Goal: Task Accomplishment & Management: Use online tool/utility

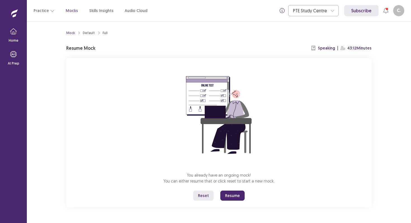
click at [223, 199] on button "Resume" at bounding box center [232, 196] width 24 height 10
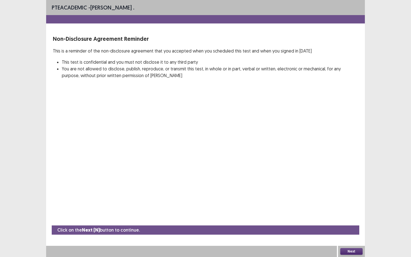
click at [344, 223] on button "Next" at bounding box center [351, 251] width 22 height 7
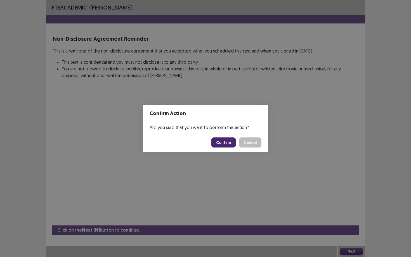
click at [221, 147] on button "Confirm" at bounding box center [223, 142] width 24 height 10
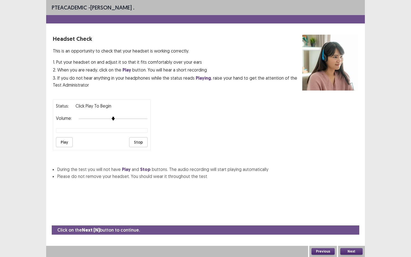
click at [58, 143] on button "Play" at bounding box center [64, 142] width 17 height 10
click at [150, 120] on div "Status: playing Volume: Play Stop" at bounding box center [102, 124] width 98 height 51
click at [354, 223] on button "Next" at bounding box center [351, 251] width 22 height 7
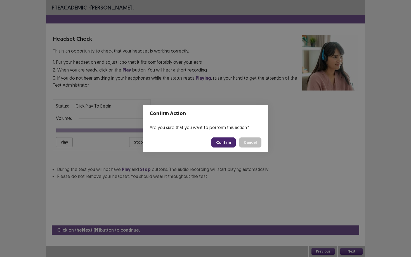
click at [234, 147] on button "Confirm" at bounding box center [223, 142] width 24 height 10
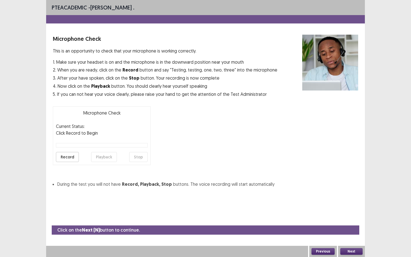
click at [60, 156] on button "Record" at bounding box center [67, 157] width 23 height 10
click at [133, 157] on button "Stop" at bounding box center [138, 157] width 18 height 10
click at [108, 161] on button "Playback" at bounding box center [104, 157] width 26 height 10
click at [350, 223] on button "Next" at bounding box center [351, 251] width 22 height 7
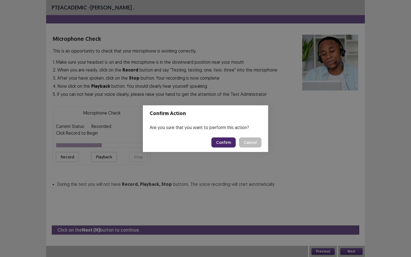
click at [231, 142] on button "Confirm" at bounding box center [223, 142] width 24 height 10
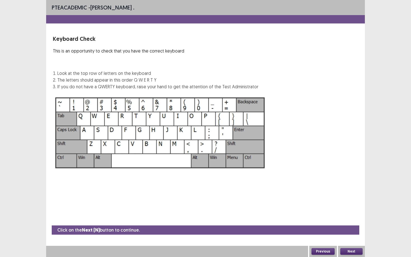
click at [354, 223] on button "Next" at bounding box center [351, 251] width 22 height 7
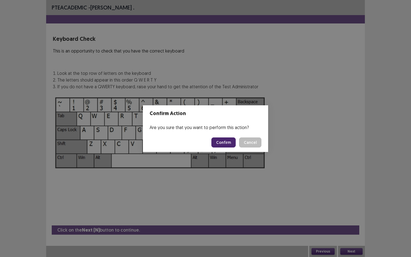
click at [216, 142] on button "Confirm" at bounding box center [223, 142] width 24 height 10
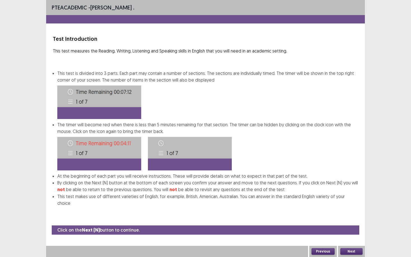
click at [356, 223] on button "Next" at bounding box center [351, 251] width 22 height 7
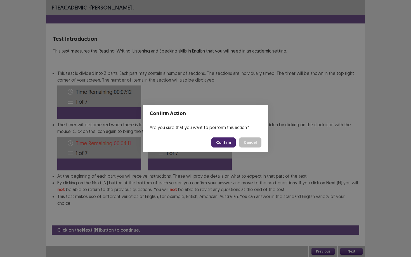
click at [216, 145] on button "Confirm" at bounding box center [223, 142] width 24 height 10
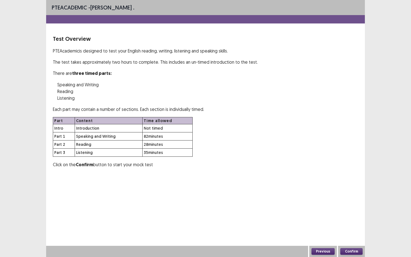
click at [343, 223] on button "Confirm" at bounding box center [351, 251] width 22 height 7
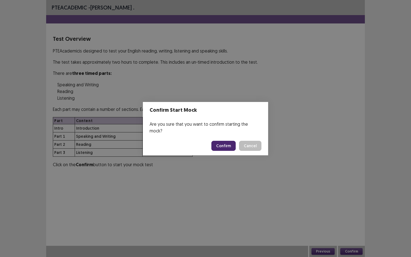
click at [224, 141] on button "Confirm" at bounding box center [223, 146] width 24 height 10
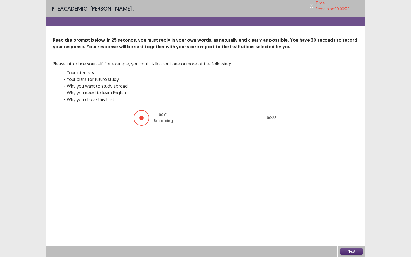
click at [346, 223] on button "Next" at bounding box center [351, 251] width 22 height 7
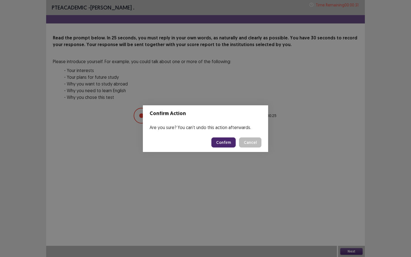
click at [226, 143] on button "Confirm" at bounding box center [223, 142] width 24 height 10
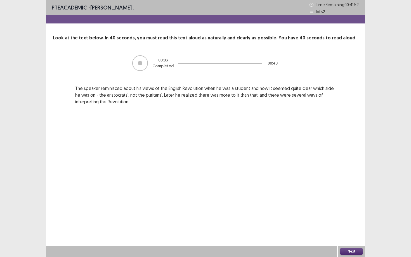
click at [219, 156] on div "PTE academic - [PERSON_NAME] . Time Remaining 00 : 41 : 52 1 of 32 Look at the …" at bounding box center [205, 128] width 319 height 257
